Goal: Transaction & Acquisition: Obtain resource

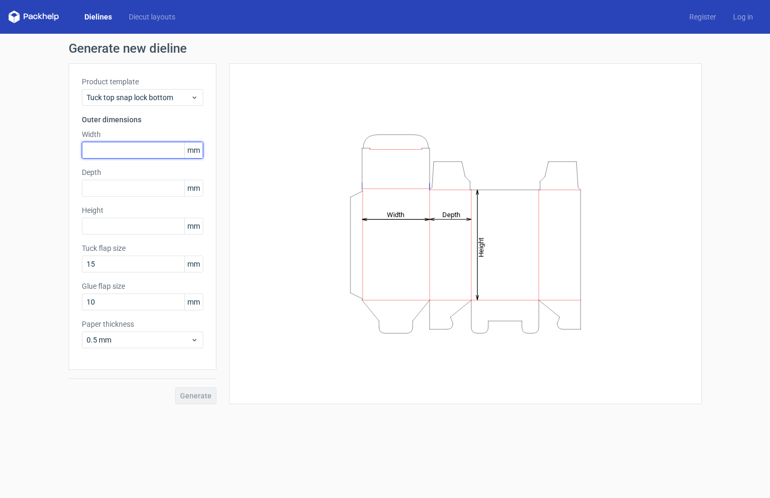
click at [118, 149] on input "text" at bounding box center [142, 150] width 121 height 17
type input "35"
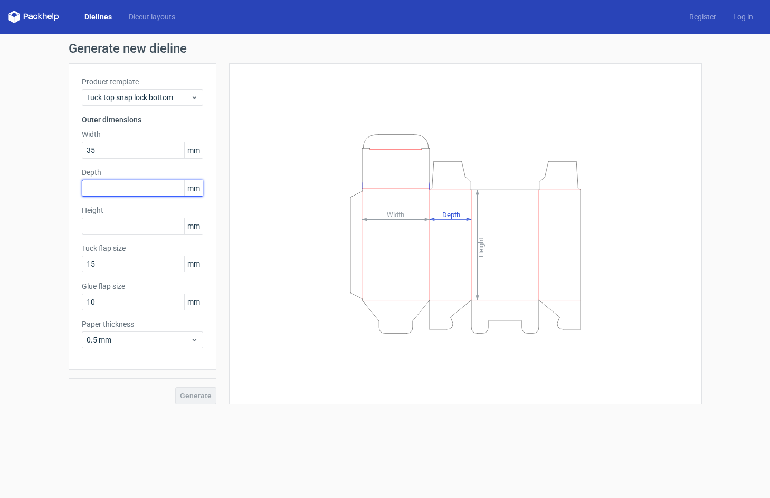
click at [142, 183] on input "text" at bounding box center [142, 188] width 121 height 17
type input "35"
click at [161, 220] on input "text" at bounding box center [142, 226] width 121 height 17
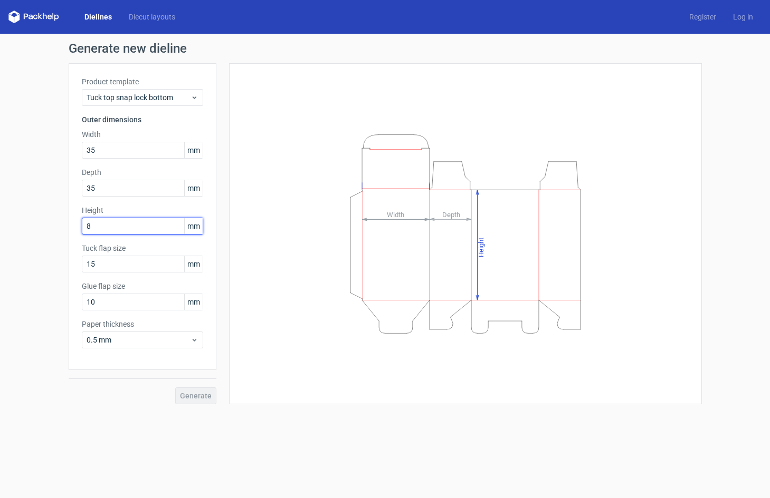
type input "85"
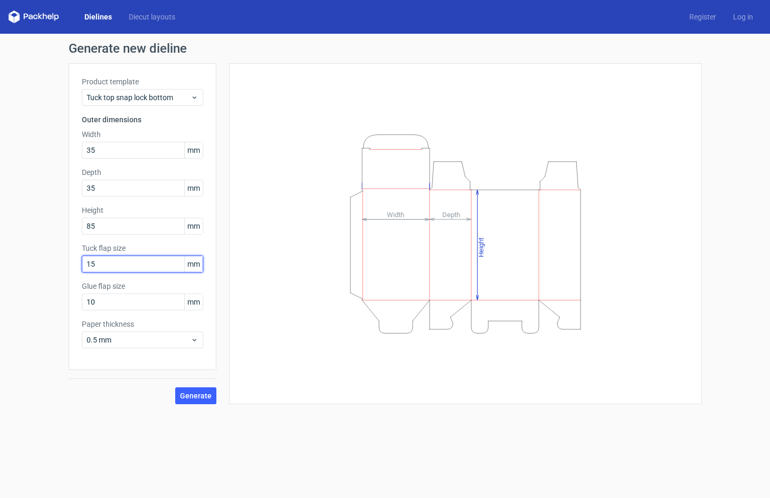
click at [105, 267] on input "15" at bounding box center [142, 264] width 121 height 17
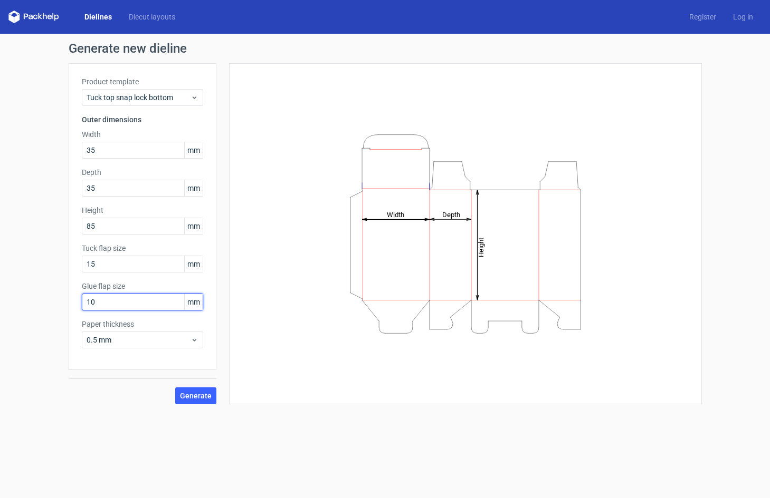
click at [116, 300] on input "10" at bounding box center [142, 302] width 121 height 17
drag, startPoint x: 101, startPoint y: 304, endPoint x: 27, endPoint y: 304, distance: 73.3
click at [28, 304] on div "Generate new dieline Product template Tuck top snap lock bottom Outer dimension…" at bounding box center [385, 223] width 770 height 379
type input "13"
click at [110, 257] on input "15" at bounding box center [142, 264] width 121 height 17
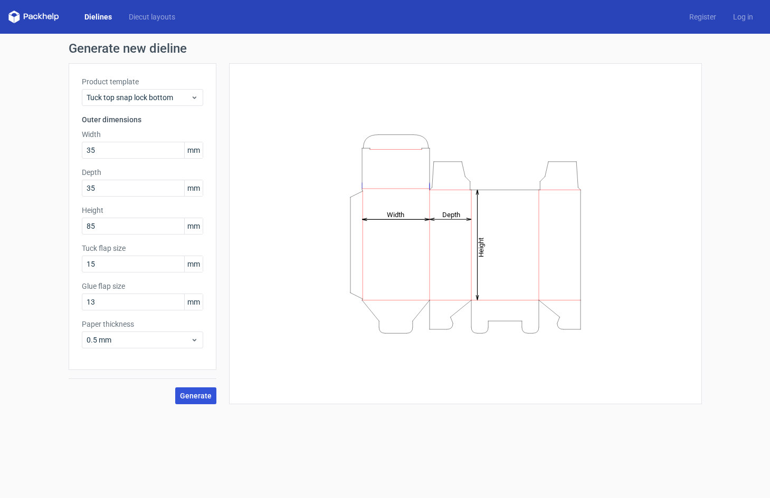
click at [189, 395] on span "Generate" at bounding box center [196, 395] width 32 height 7
click at [158, 95] on span "Tuck top snap lock bottom" at bounding box center [139, 97] width 104 height 11
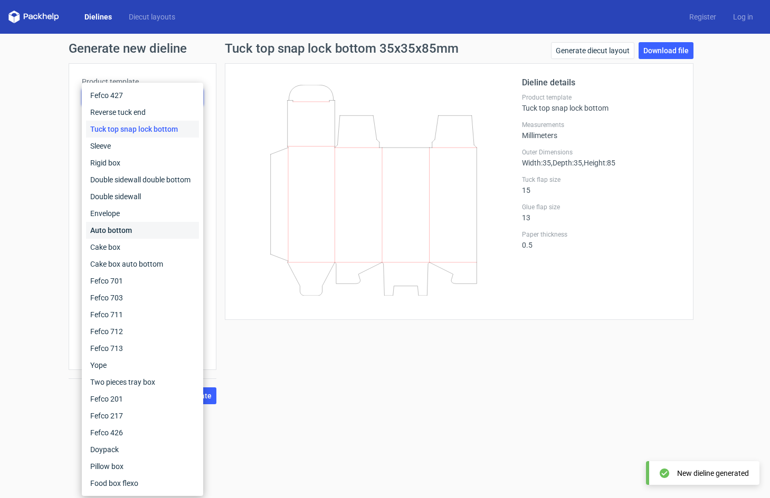
click at [107, 231] on div "Auto bottom" at bounding box center [142, 230] width 113 height 17
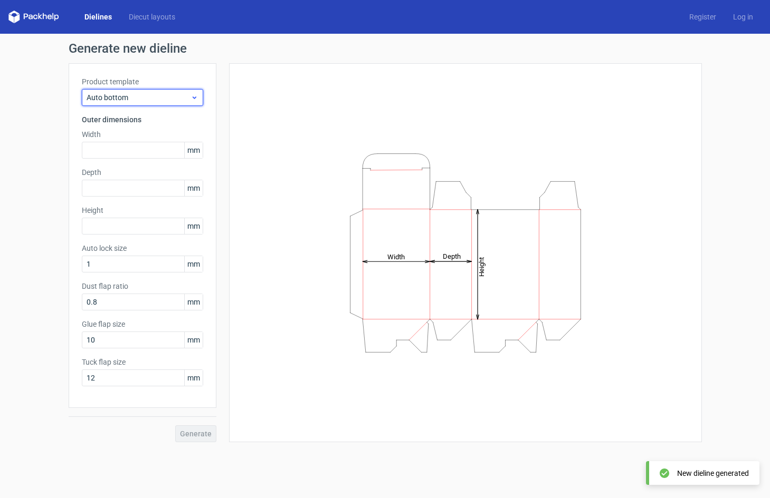
click at [154, 95] on span "Auto bottom" at bounding box center [139, 97] width 104 height 11
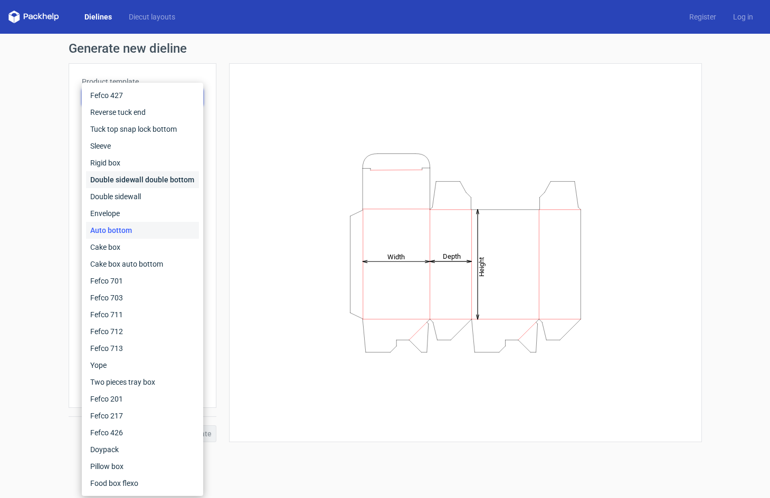
click at [145, 180] on div "Double sidewall double bottom" at bounding box center [142, 179] width 113 height 17
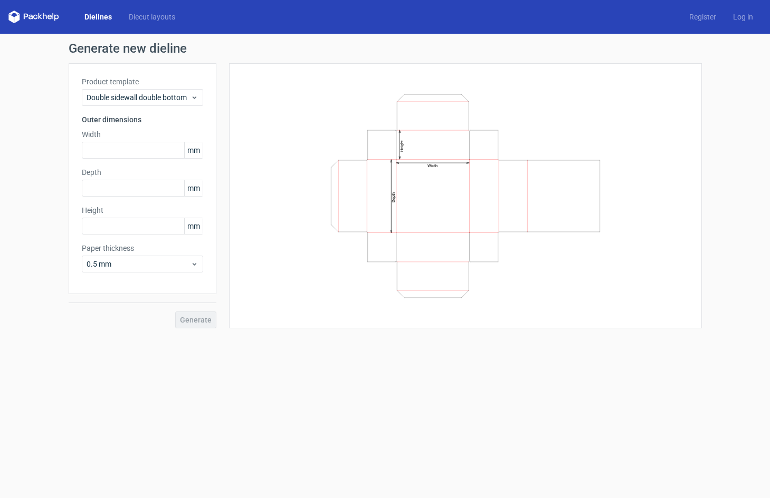
click at [141, 109] on div "Product template Double sidewall double bottom Outer dimensions Width mm Depth …" at bounding box center [143, 178] width 148 height 231
click at [141, 99] on span "Double sidewall double bottom" at bounding box center [139, 97] width 104 height 11
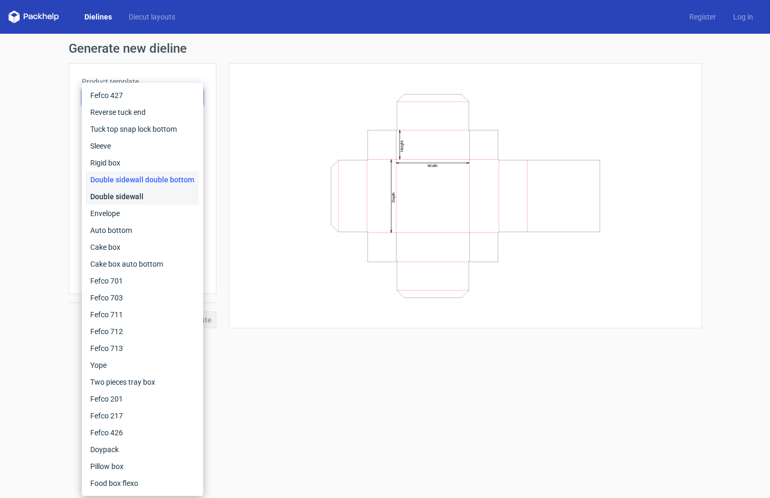
click at [130, 191] on div "Double sidewall" at bounding box center [142, 196] width 113 height 17
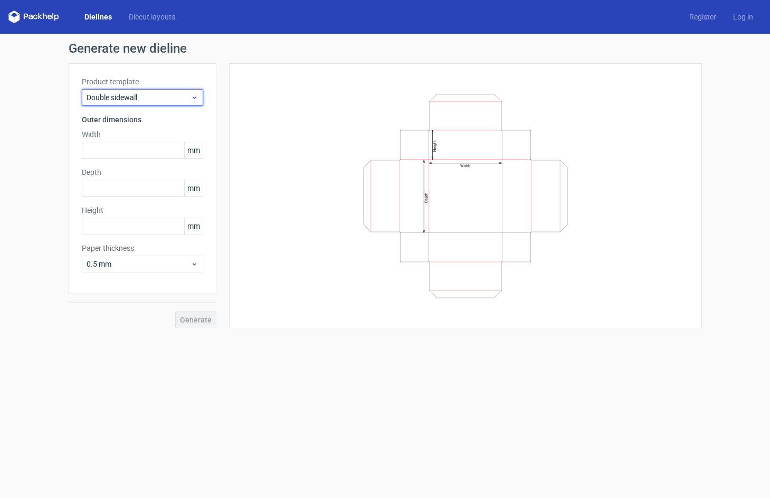
click at [146, 102] on span "Double sidewall" at bounding box center [139, 97] width 104 height 11
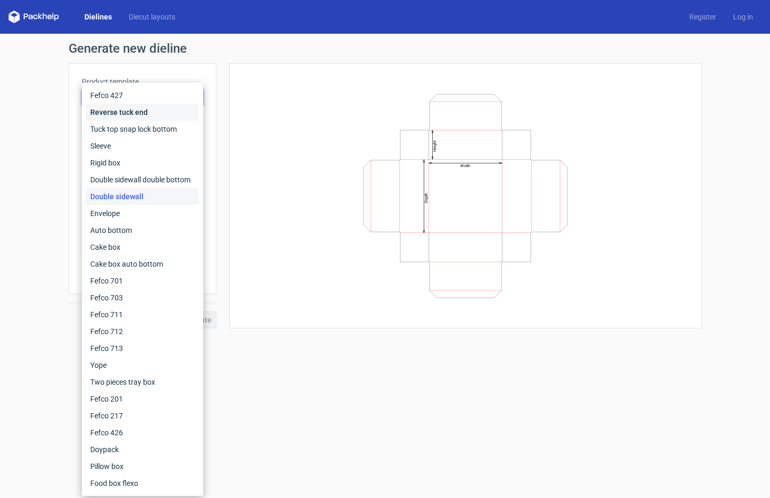
click at [121, 104] on div "Reverse tuck end" at bounding box center [142, 112] width 113 height 17
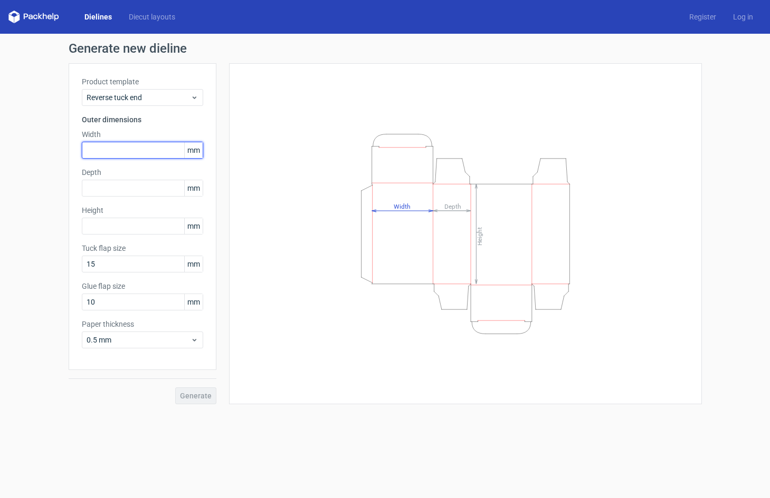
click at [132, 149] on input "text" at bounding box center [142, 150] width 121 height 17
type input "35"
click at [152, 181] on input "text" at bounding box center [142, 188] width 121 height 17
type input "35"
click at [147, 235] on div "Product template Reverse tuck end Outer dimensions Width 35 mm Depth 35 mm Heig…" at bounding box center [143, 216] width 148 height 307
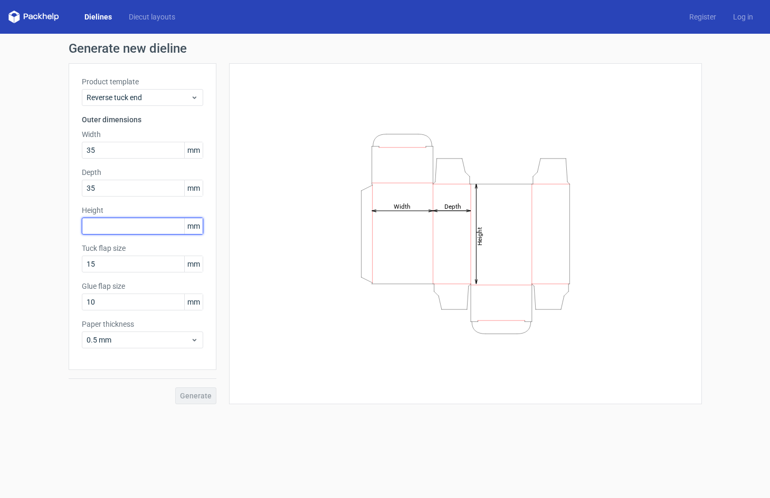
click at [145, 228] on input "text" at bounding box center [142, 226] width 121 height 17
type input "85"
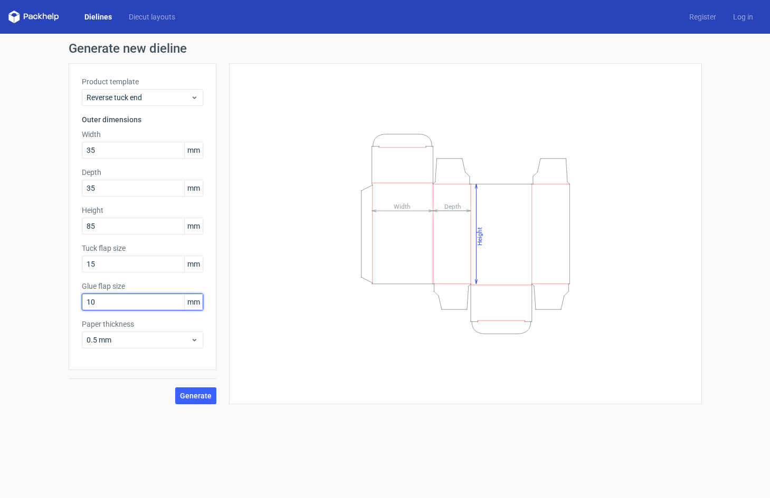
click at [137, 295] on input "10" at bounding box center [142, 302] width 121 height 17
drag, startPoint x: 111, startPoint y: 296, endPoint x: 0, endPoint y: 290, distance: 111.5
click at [13, 291] on div "Generate new dieline Product template Reverse tuck end Outer dimensions Width 3…" at bounding box center [385, 223] width 770 height 379
drag, startPoint x: 75, startPoint y: 304, endPoint x: 21, endPoint y: 305, distance: 54.3
click at [24, 304] on div "Generate new dieline Product template Reverse tuck end Outer dimensions Width 3…" at bounding box center [385, 223] width 770 height 379
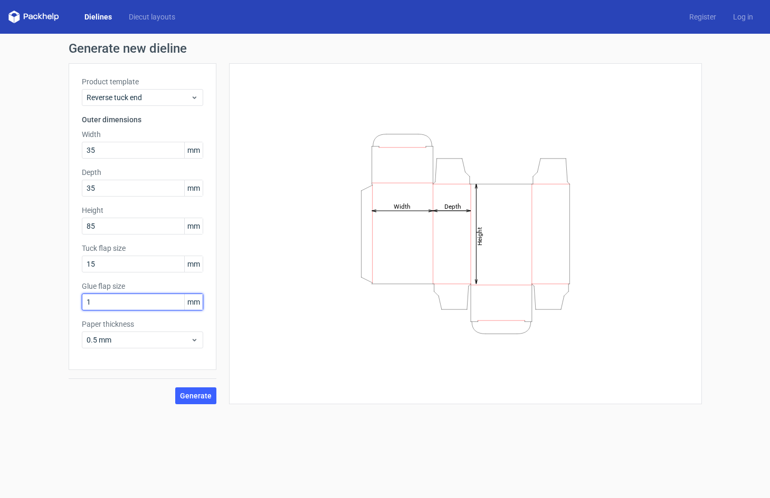
type input "13"
click at [149, 342] on span "0.5 mm" at bounding box center [139, 340] width 104 height 11
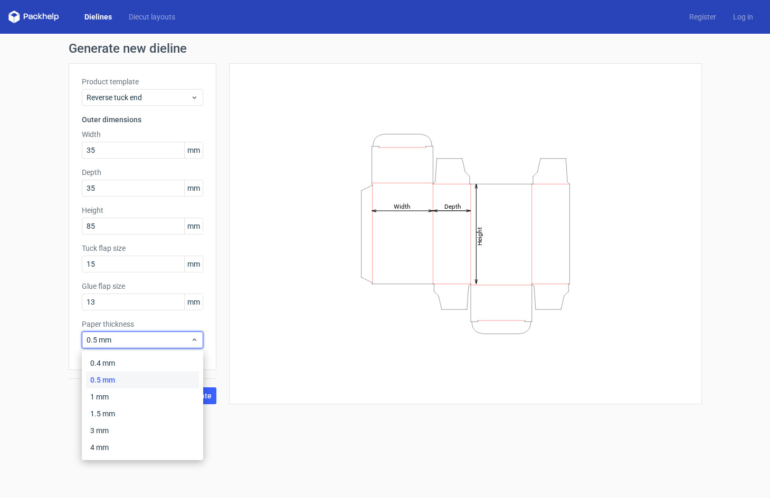
click at [116, 379] on div "0.5 mm" at bounding box center [142, 380] width 113 height 17
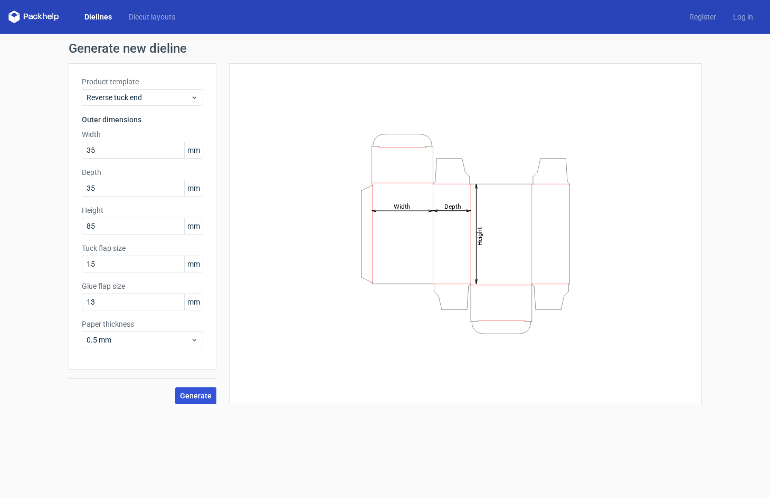
click at [205, 401] on button "Generate" at bounding box center [195, 396] width 41 height 17
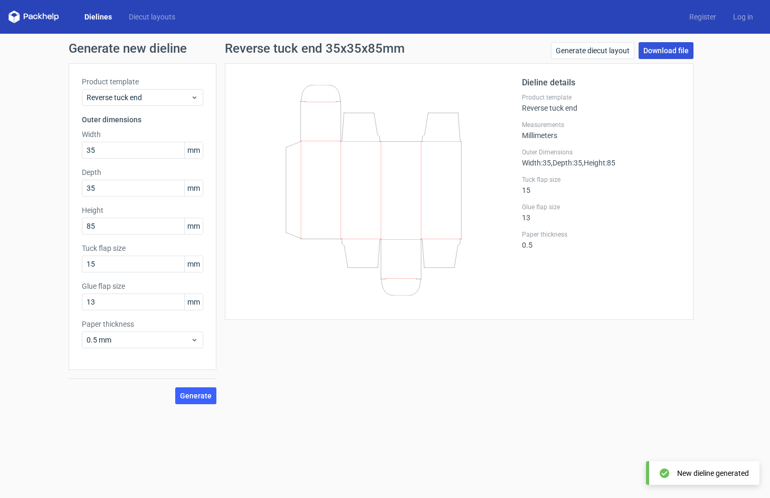
click at [663, 56] on link "Download file" at bounding box center [665, 50] width 55 height 17
drag, startPoint x: 111, startPoint y: 148, endPoint x: 56, endPoint y: 148, distance: 54.9
click at [56, 148] on div "Generate new dieline Product template Reverse tuck end Outer dimensions Width 3…" at bounding box center [385, 223] width 770 height 379
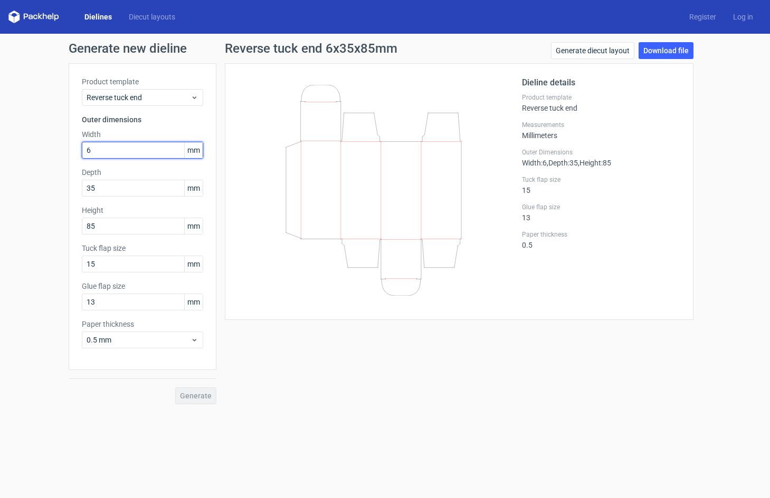
type input "67"
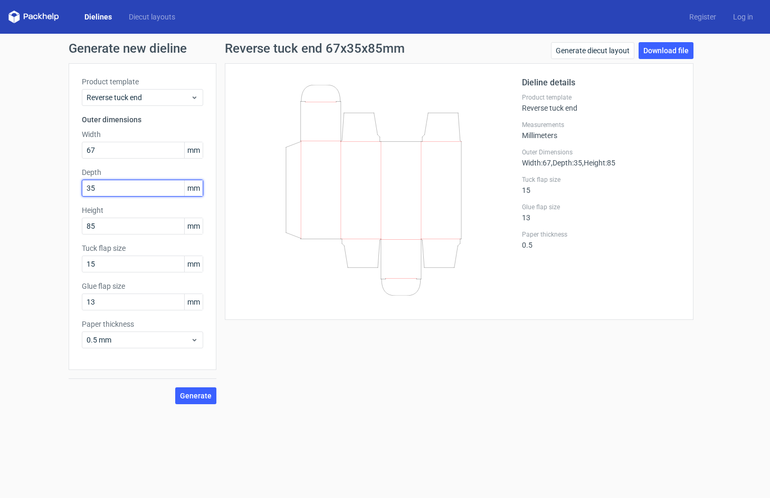
drag, startPoint x: 108, startPoint y: 184, endPoint x: 55, endPoint y: 187, distance: 53.3
click at [55, 187] on div "Generate new dieline Product template Reverse tuck end Outer dimensions Width 6…" at bounding box center [385, 223] width 770 height 379
drag, startPoint x: 103, startPoint y: 190, endPoint x: 68, endPoint y: 191, distance: 34.9
click at [69, 191] on div "Product template Reverse tuck end Outer dimensions Width 67 mm Depth 35 mm Heig…" at bounding box center [143, 216] width 148 height 307
type input "43"
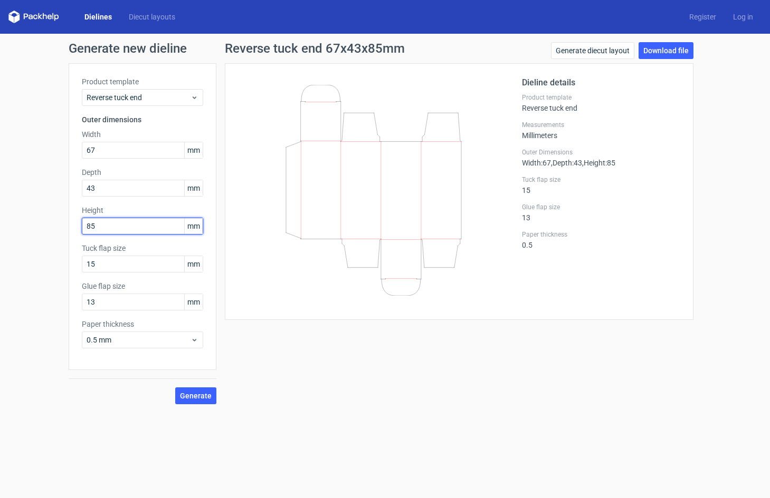
drag, startPoint x: 122, startPoint y: 223, endPoint x: 60, endPoint y: 223, distance: 61.7
click at [62, 223] on div "Generate new dieline Product template Reverse tuck end Outer dimensions Width 6…" at bounding box center [385, 223] width 770 height 379
type input "117"
click at [199, 401] on button "Generate" at bounding box center [195, 396] width 41 height 17
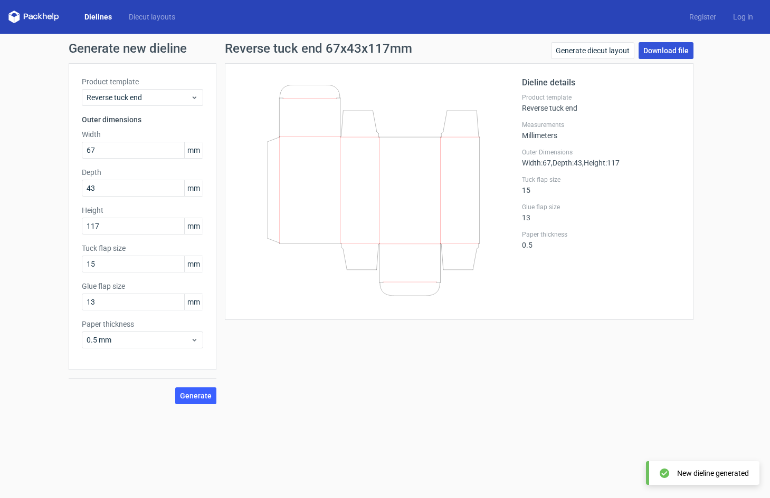
click at [642, 53] on link "Download file" at bounding box center [665, 50] width 55 height 17
